Goal: Find contact information: Find contact information

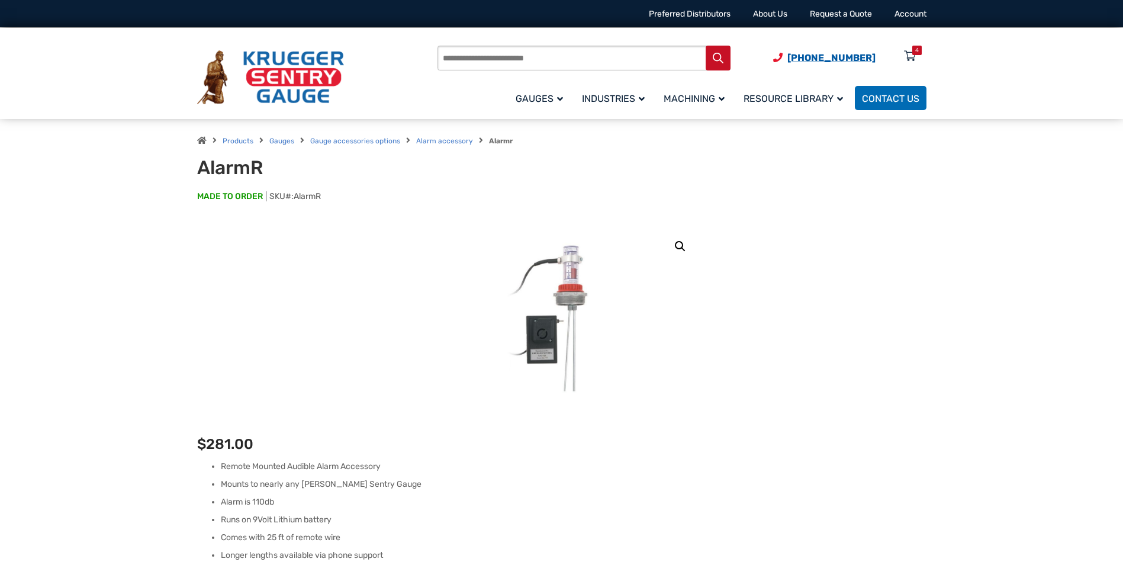
click at [809, 56] on span "[PHONE_NUMBER]" at bounding box center [831, 57] width 88 height 11
drag, startPoint x: 884, startPoint y: 58, endPoint x: 800, endPoint y: 58, distance: 83.5
click at [800, 58] on span "(920) 434-8860 Menu 4" at bounding box center [849, 57] width 153 height 11
copy span "920) 434-8860"
